Goal: Navigation & Orientation: Find specific page/section

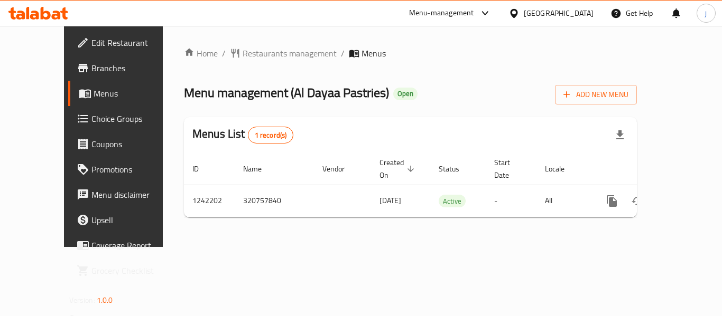
click at [517, 15] on icon at bounding box center [513, 12] width 7 height 9
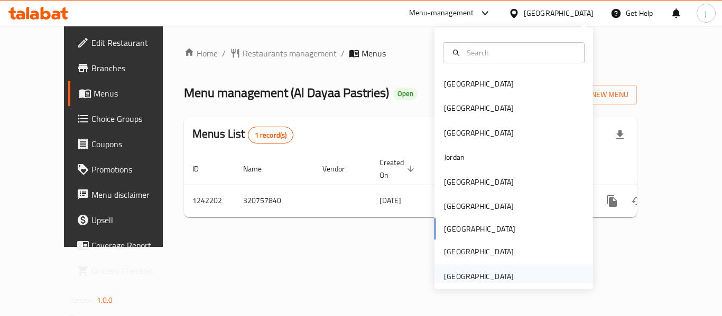
click at [444, 271] on div "[GEOGRAPHIC_DATA]" at bounding box center [479, 277] width 70 height 12
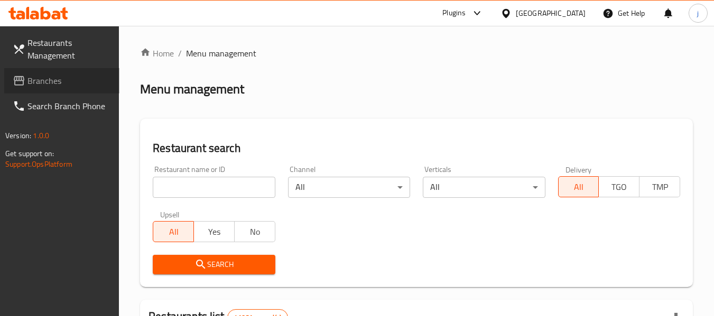
click at [45, 81] on span "Branches" at bounding box center [68, 80] width 83 height 13
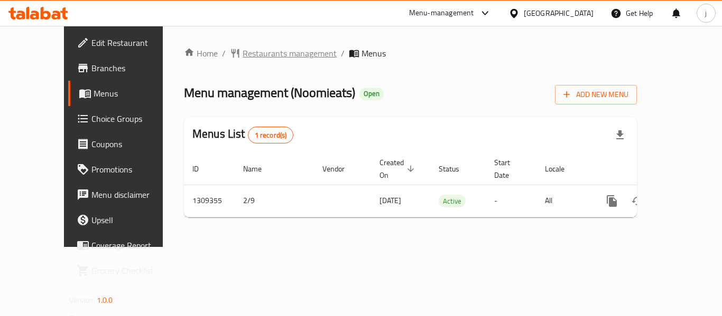
click at [247, 54] on span "Restaurants management" at bounding box center [289, 53] width 94 height 13
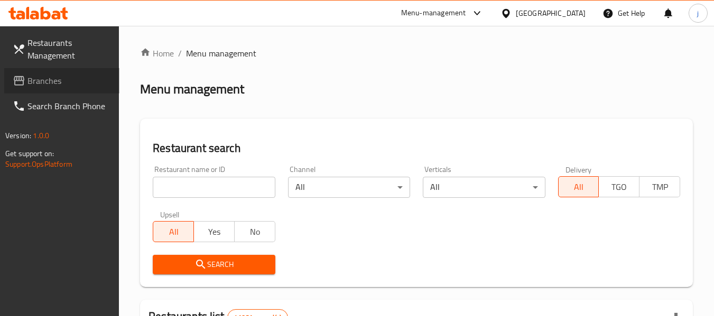
click at [32, 82] on span "Branches" at bounding box center [68, 80] width 83 height 13
